Goal: Transaction & Acquisition: Purchase product/service

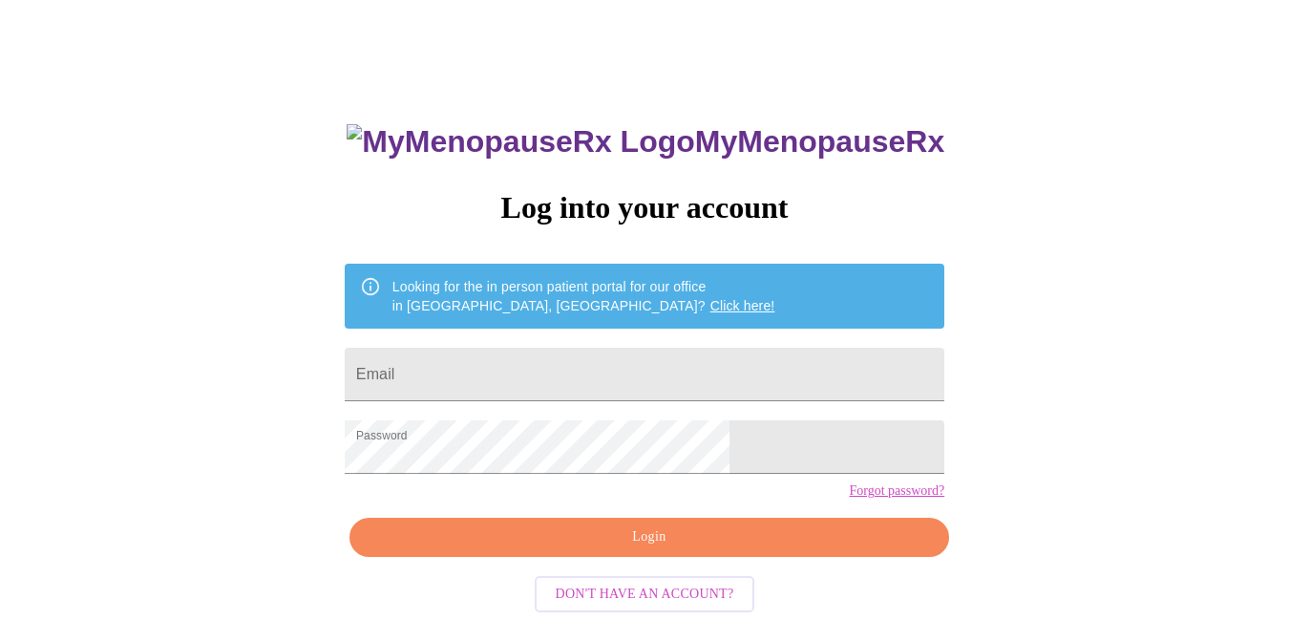
scroll to position [53, 0]
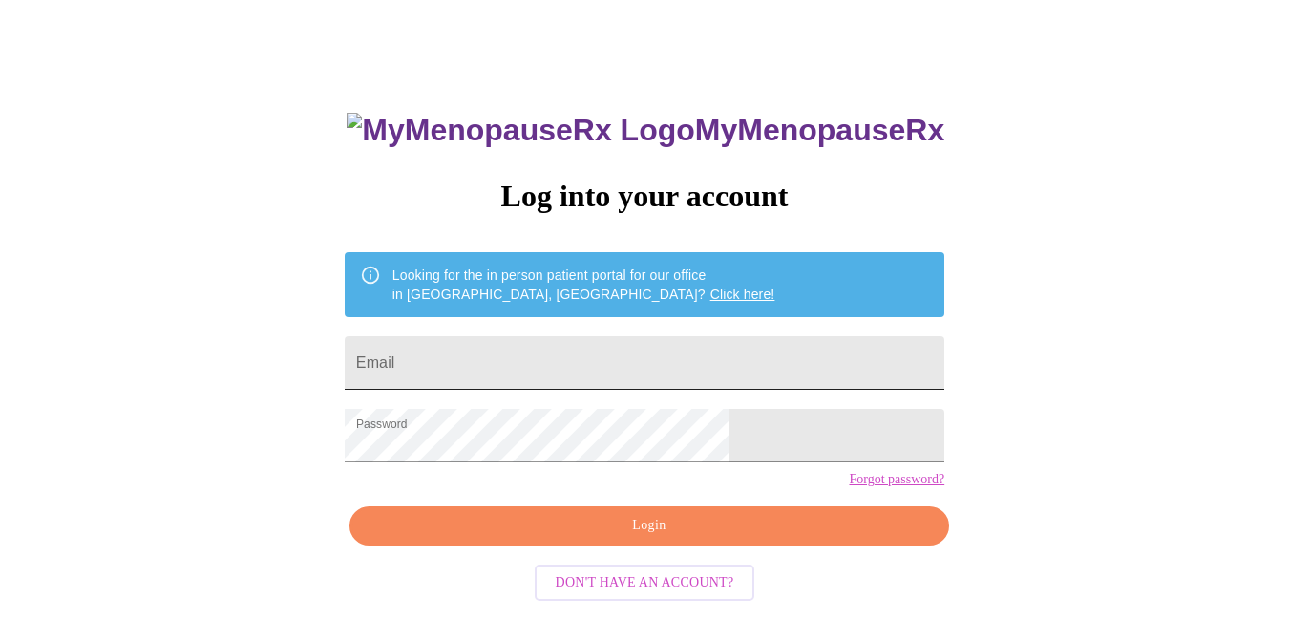
click at [568, 355] on input "Email" at bounding box center [645, 362] width 600 height 53
type input "[EMAIL_ADDRESS][DOMAIN_NAME]"
click at [659, 538] on span "Login" at bounding box center [649, 526] width 556 height 24
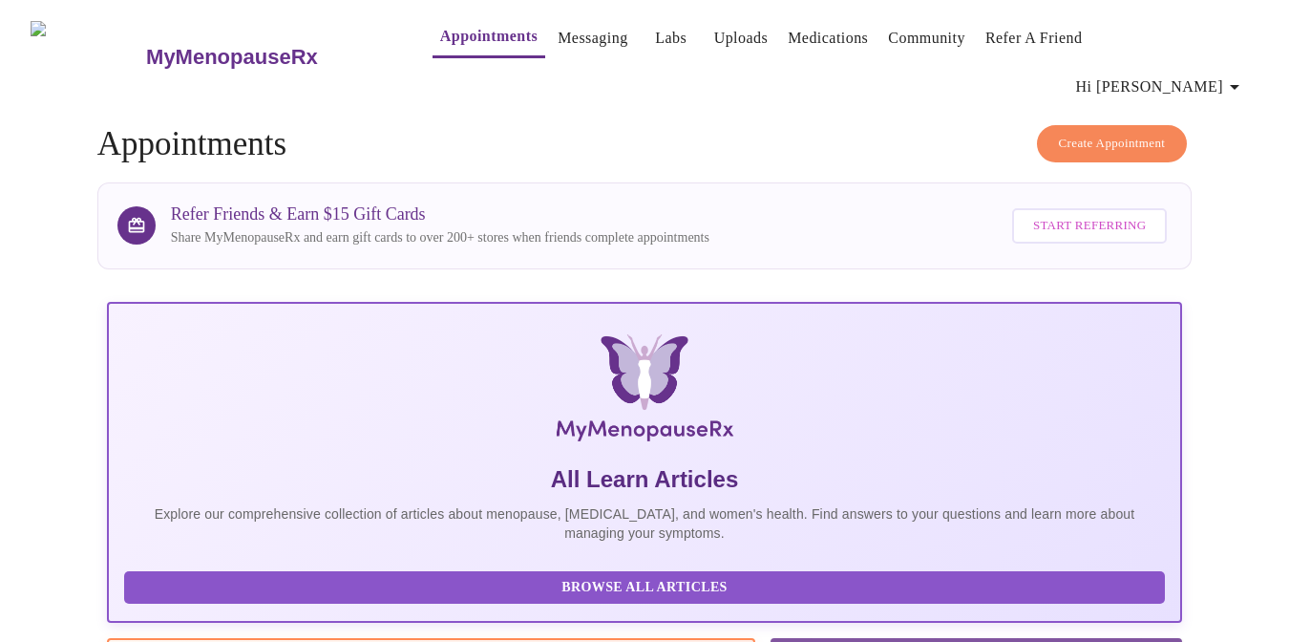
click at [655, 42] on link "Labs" at bounding box center [671, 38] width 32 height 27
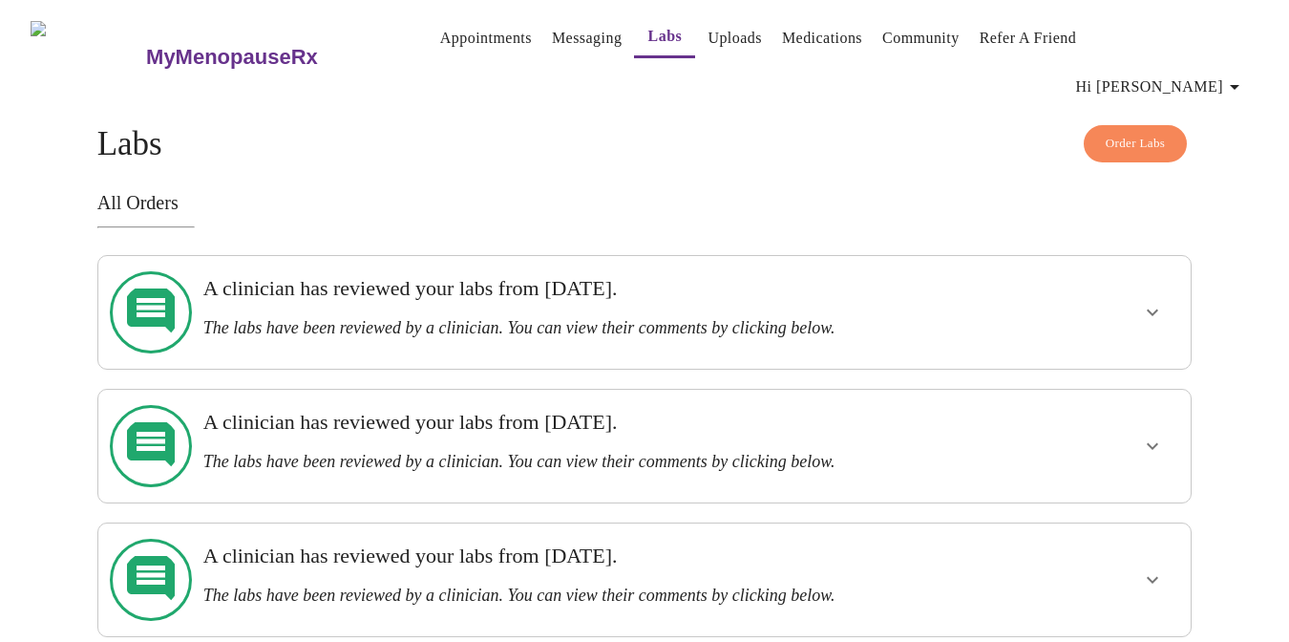
click at [215, 45] on h3 "MyMenopauseRx" at bounding box center [232, 57] width 172 height 25
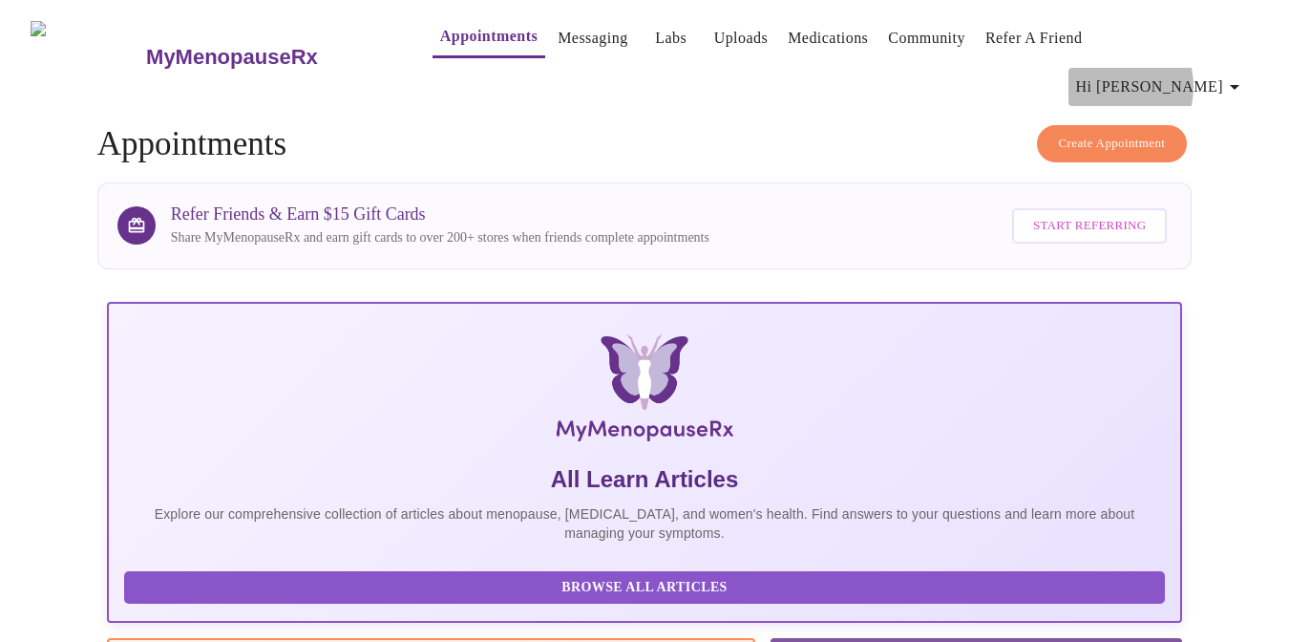
click at [1173, 74] on span "Hi [PERSON_NAME]" at bounding box center [1161, 87] width 170 height 27
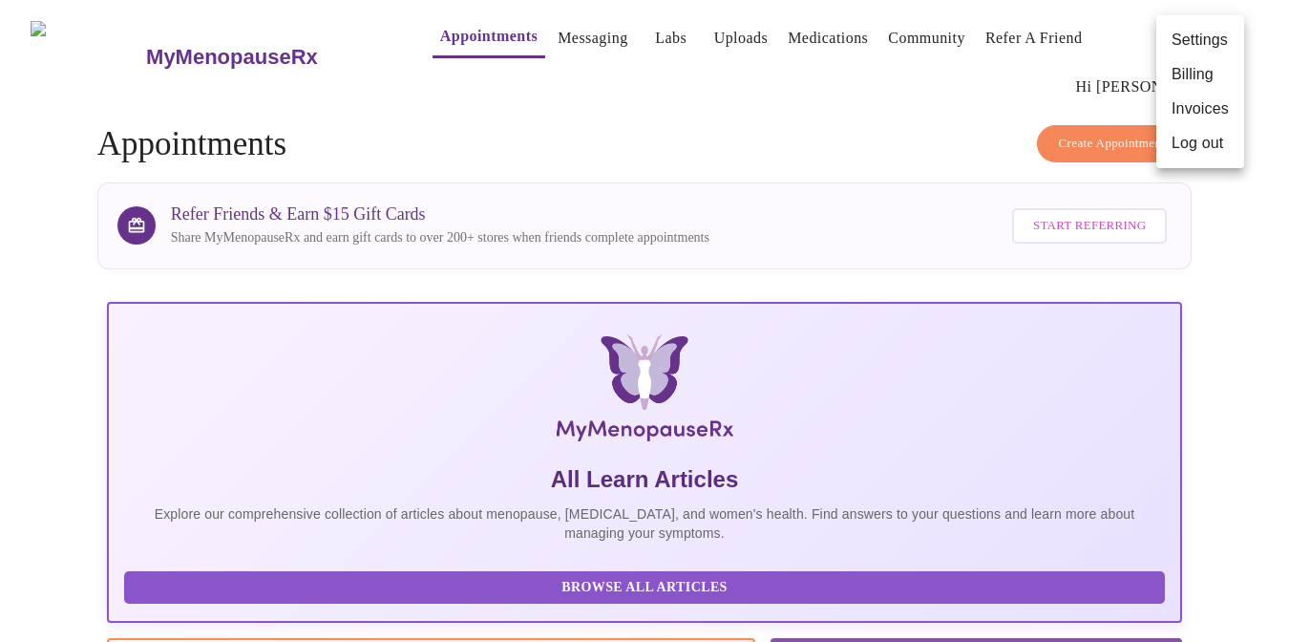
click at [698, 53] on div at bounding box center [644, 321] width 1289 height 642
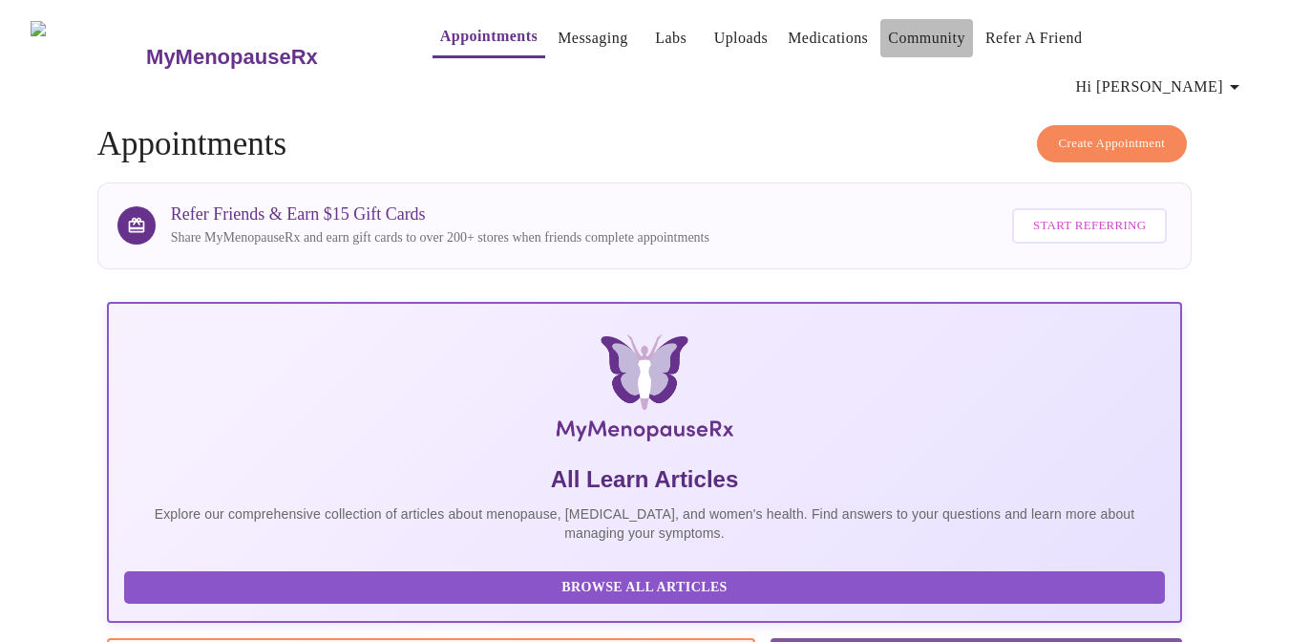
click at [888, 47] on link "Community" at bounding box center [926, 38] width 77 height 27
click at [55, 21] on img at bounding box center [88, 57] width 114 height 72
click at [66, 33] on img at bounding box center [88, 57] width 114 height 72
click at [655, 44] on link "Labs" at bounding box center [671, 38] width 32 height 27
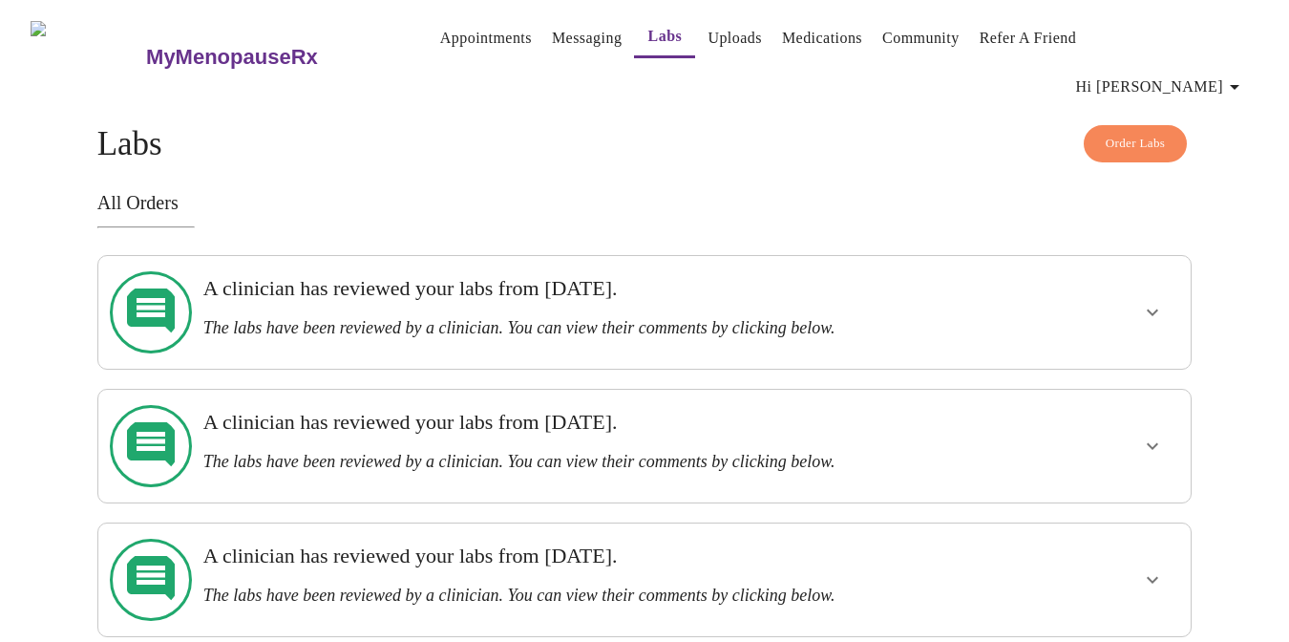
click at [1111, 125] on button "Order Labs" at bounding box center [1136, 143] width 104 height 37
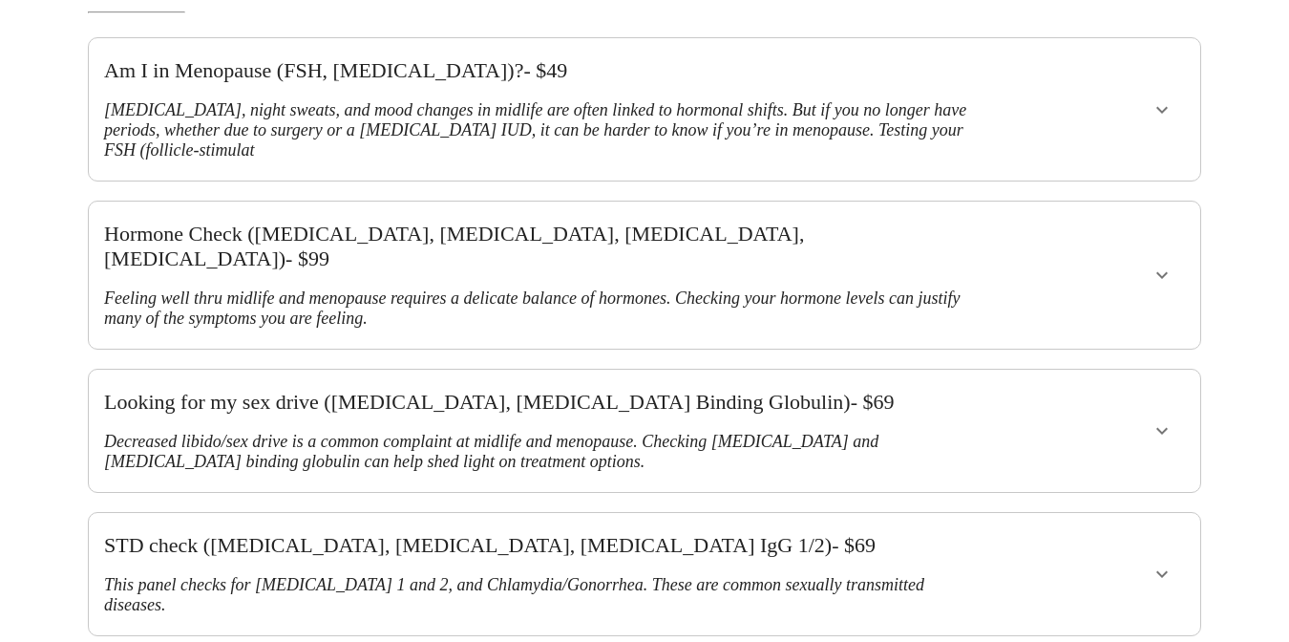
scroll to position [265, 0]
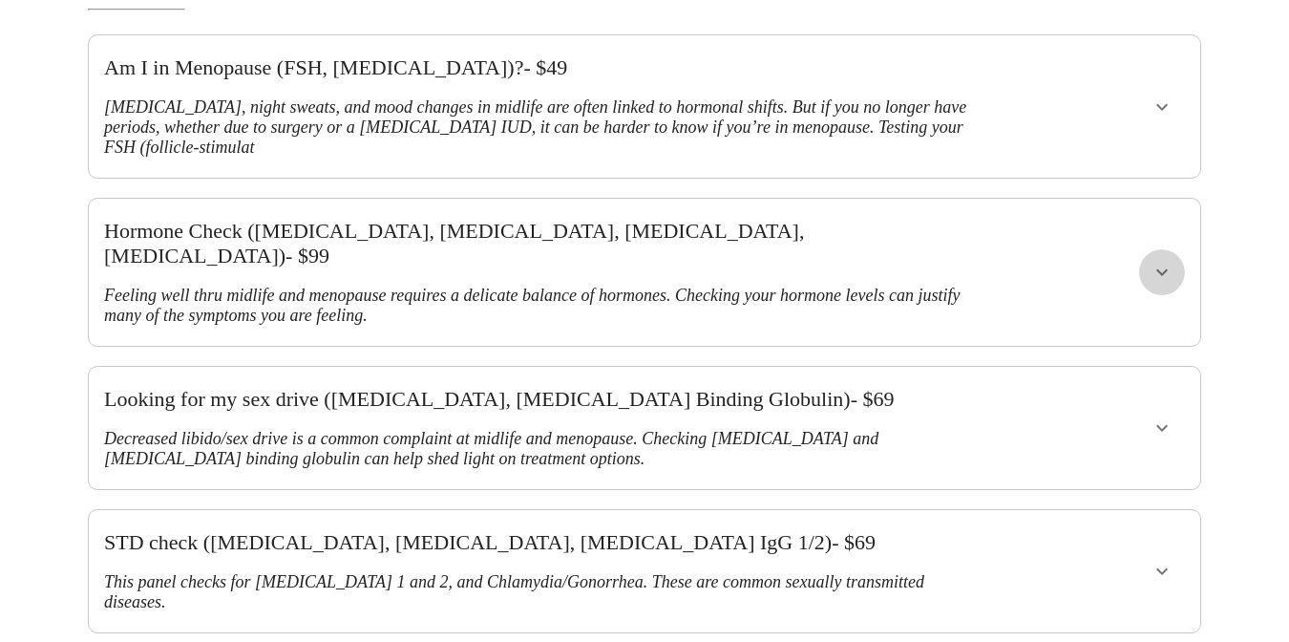
click at [1174, 261] on icon "show more" at bounding box center [1162, 272] width 23 height 23
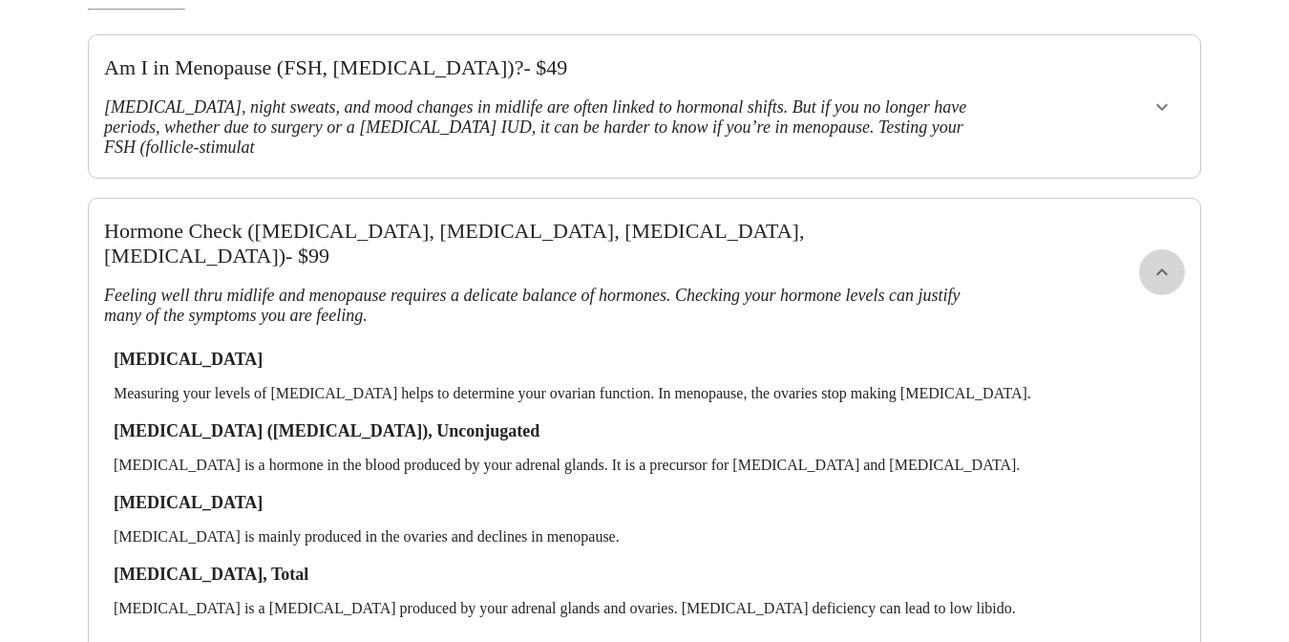
click at [1174, 261] on icon "show more" at bounding box center [1162, 272] width 23 height 23
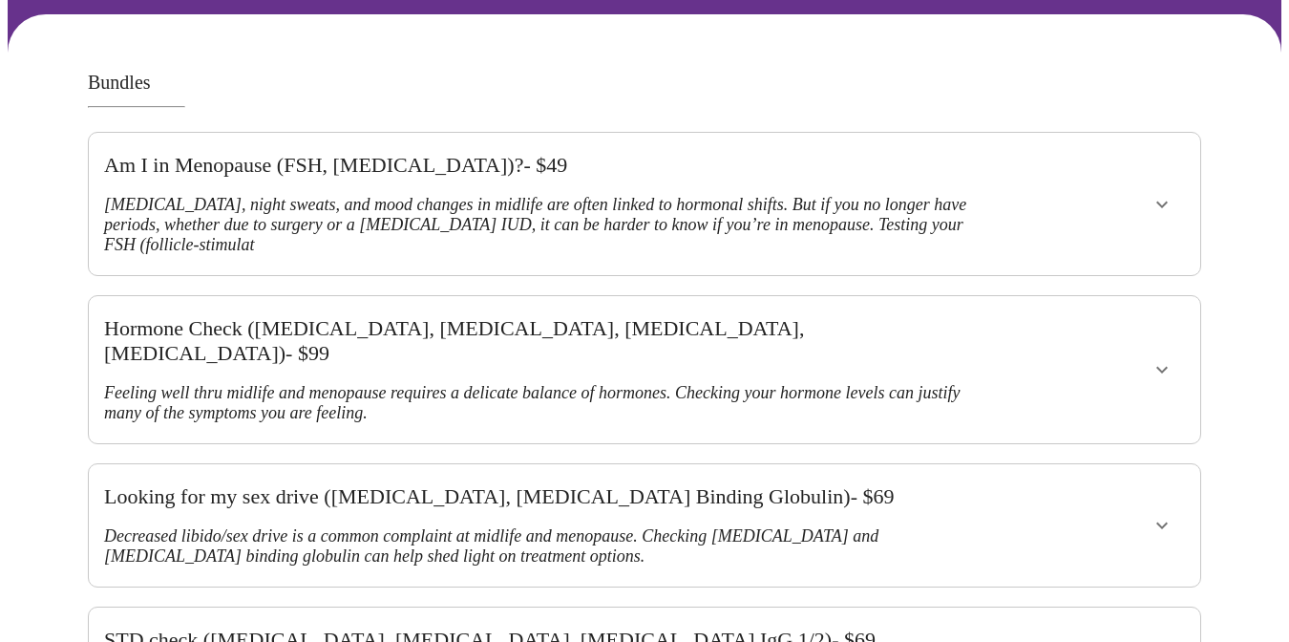
scroll to position [169, 0]
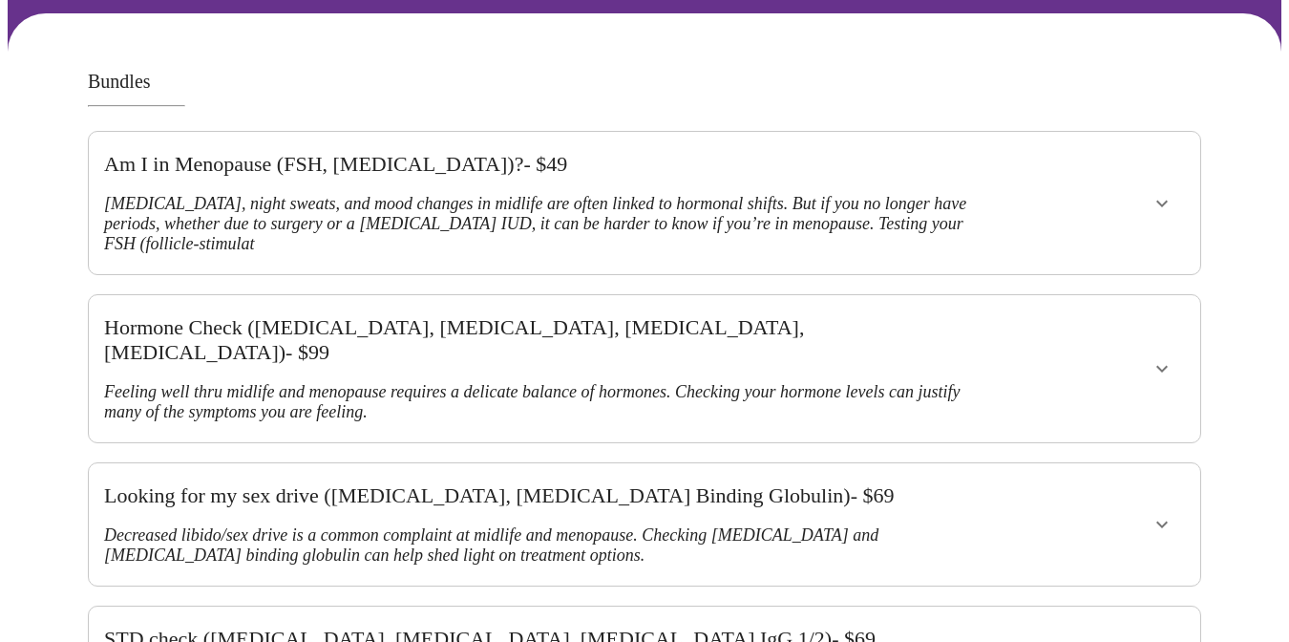
click at [1172, 357] on icon "show more" at bounding box center [1162, 368] width 23 height 23
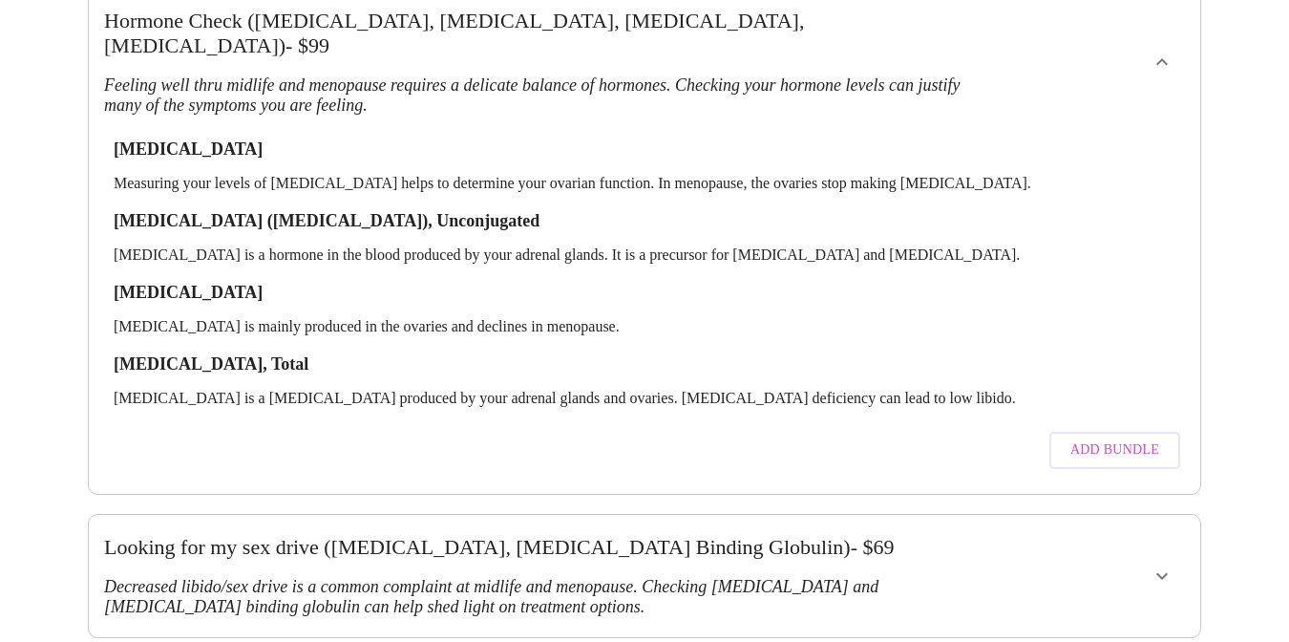
scroll to position [539, 0]
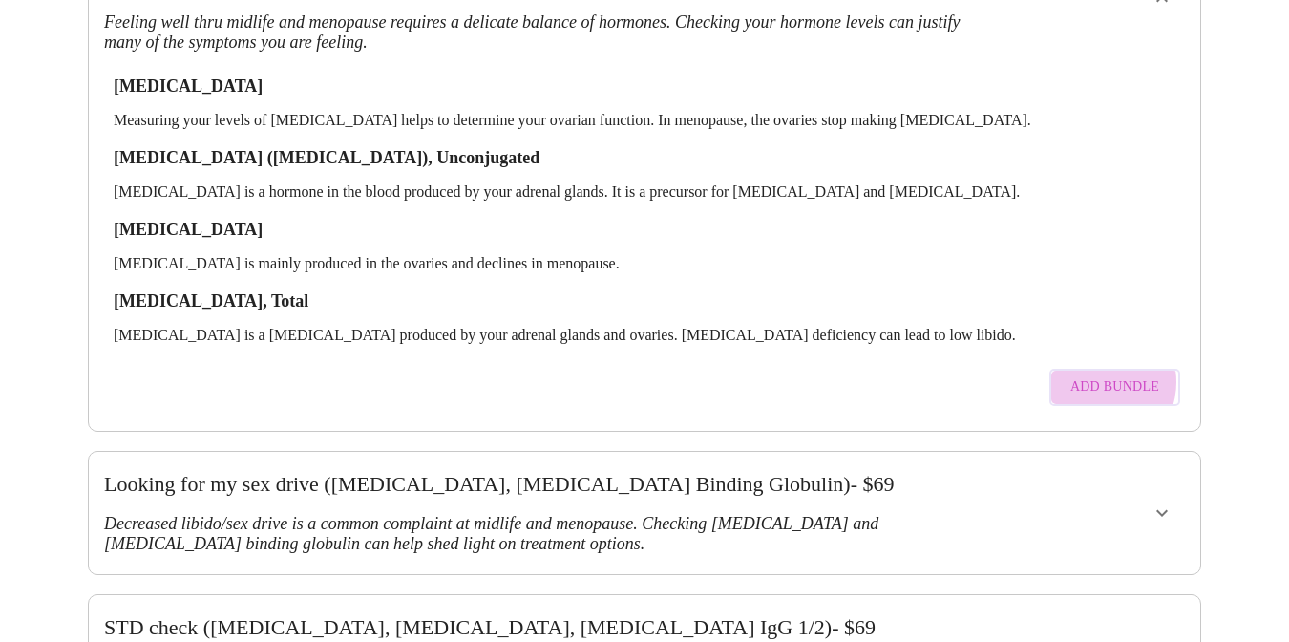
click at [1112, 375] on span "Add Bundle" at bounding box center [1114, 387] width 89 height 24
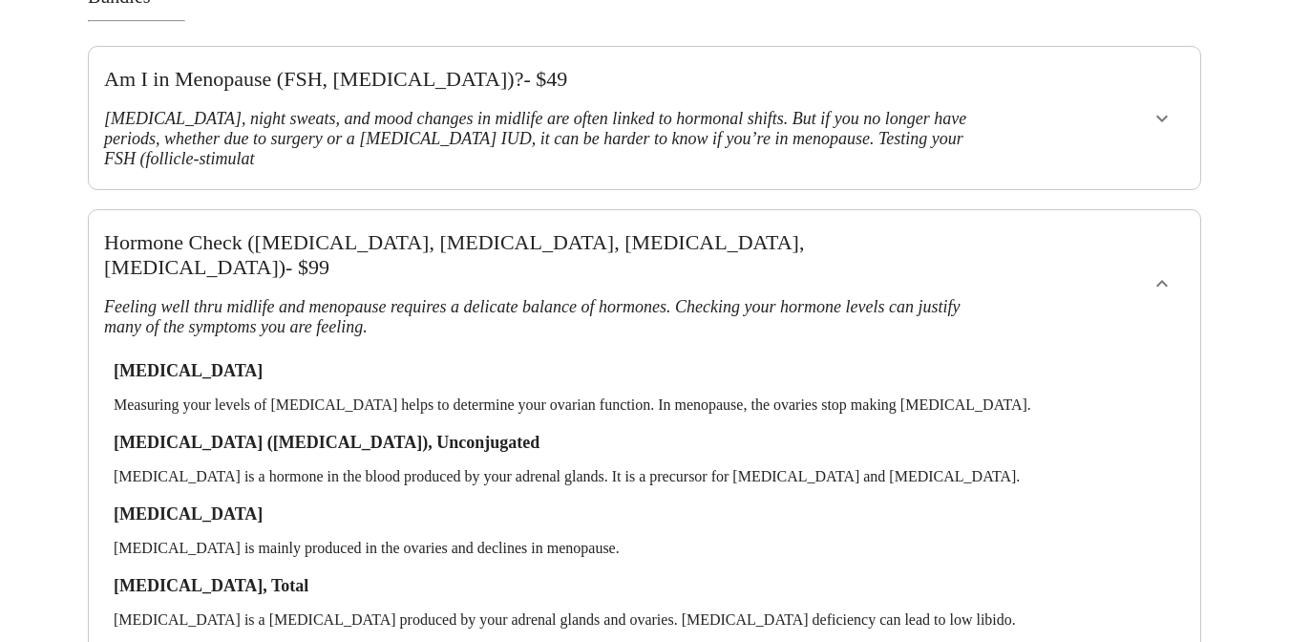
scroll to position [253, 0]
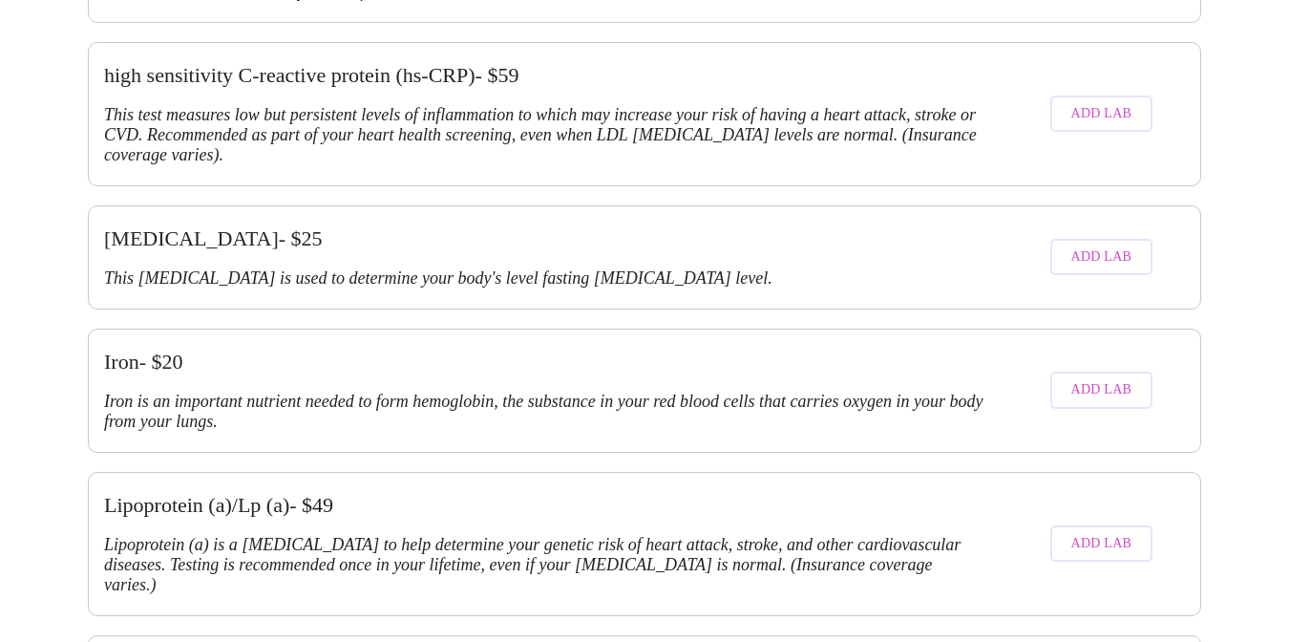
scroll to position [3469, 0]
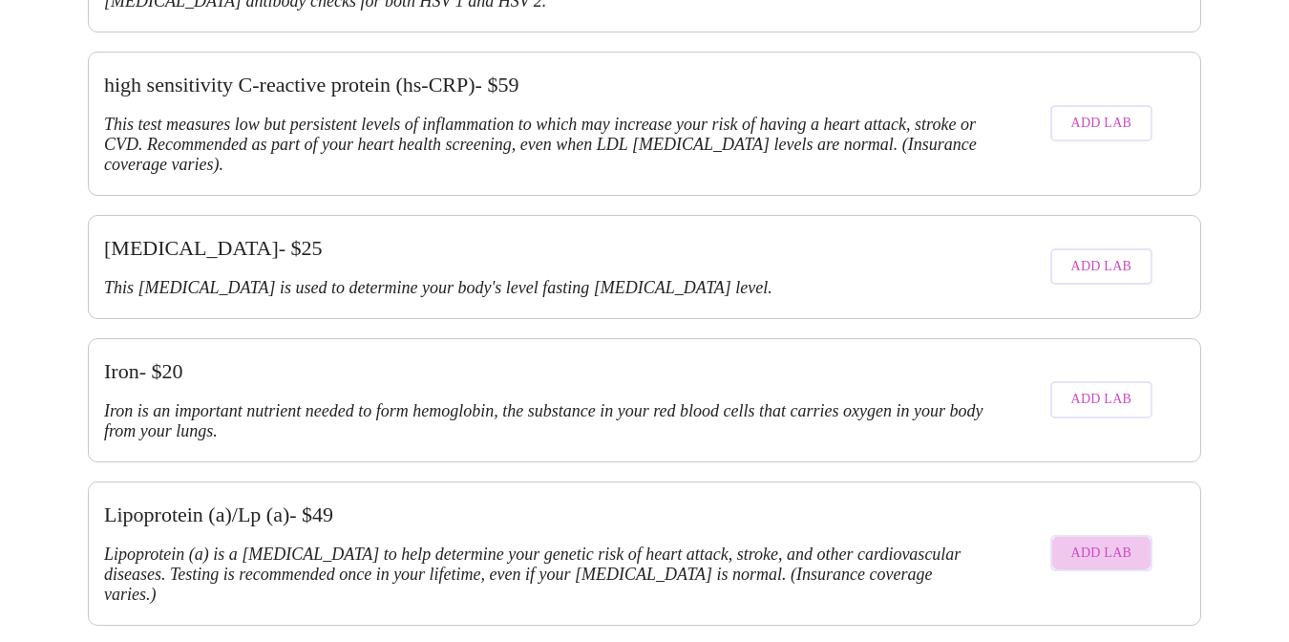
click at [1117, 541] on span "Add Lab" at bounding box center [1101, 553] width 61 height 24
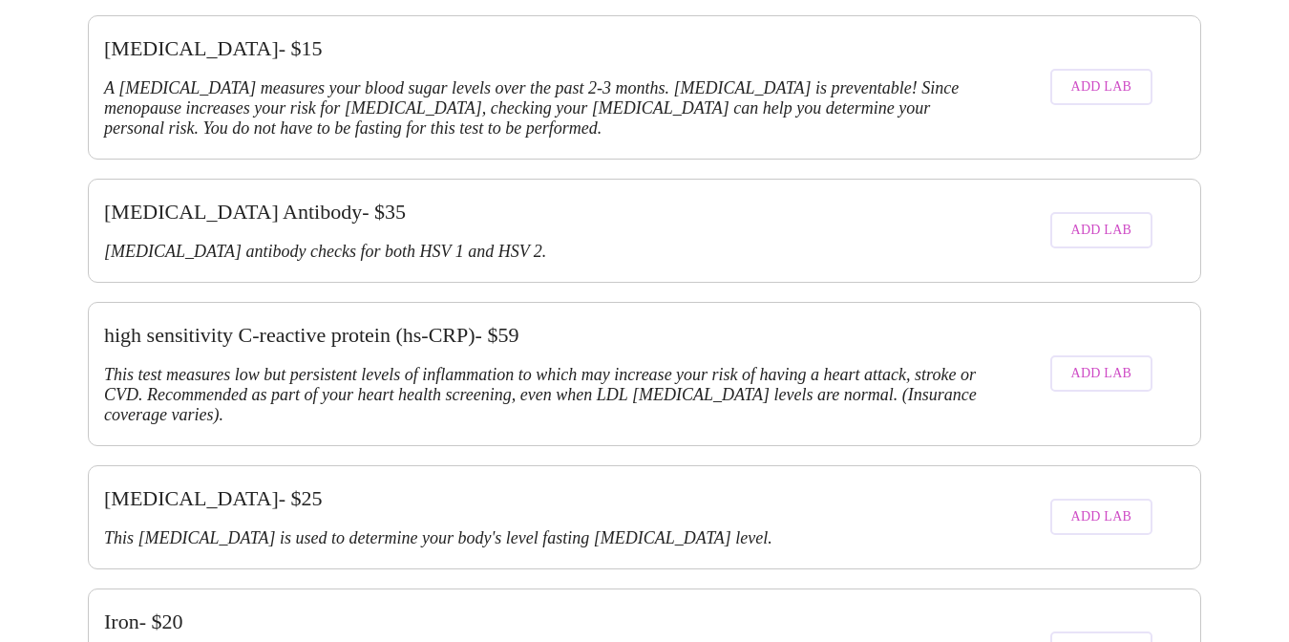
scroll to position [4220, 0]
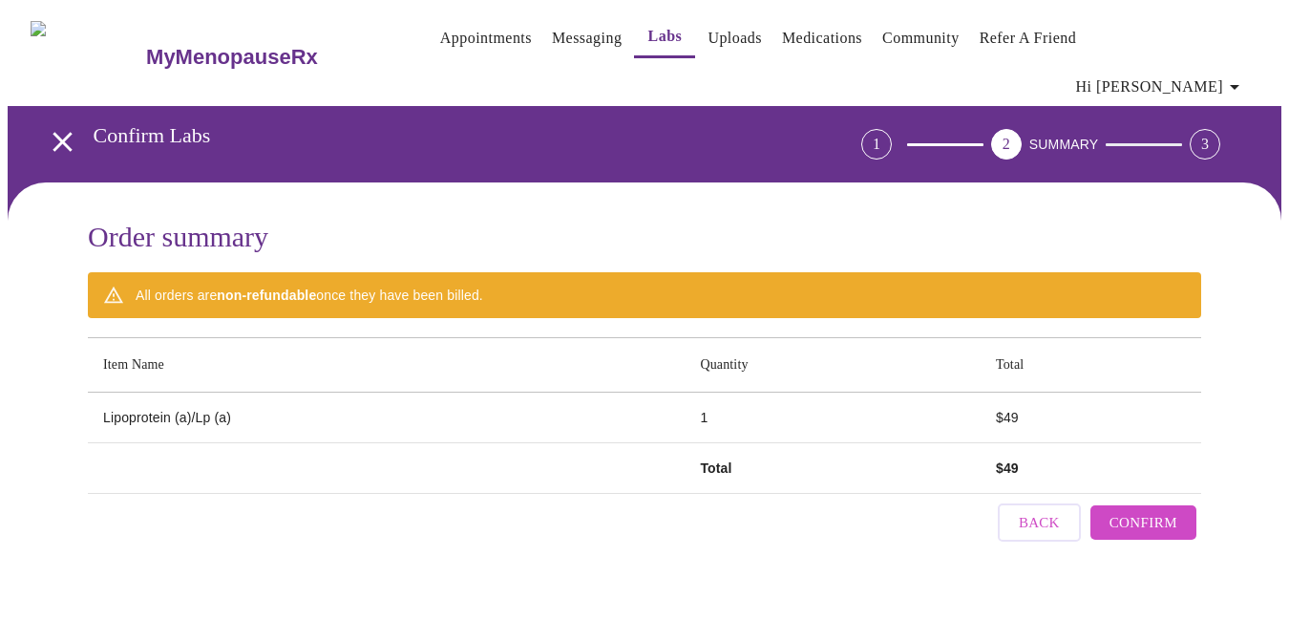
scroll to position [0, 0]
